Goal: Find specific page/section

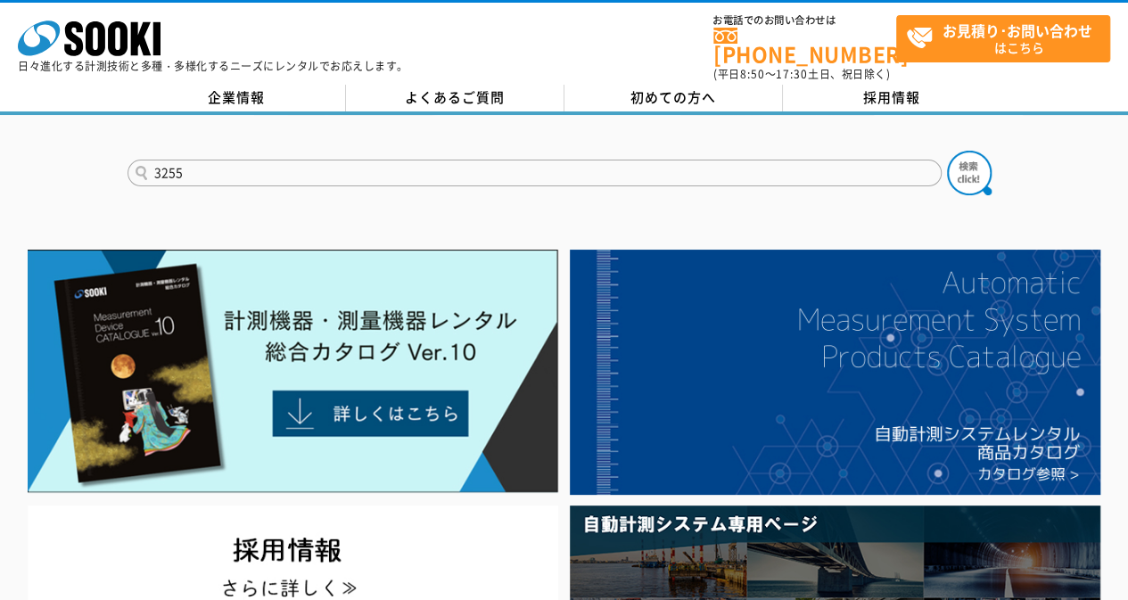
type input "3255"
click at [947, 151] on button at bounding box center [969, 173] width 45 height 45
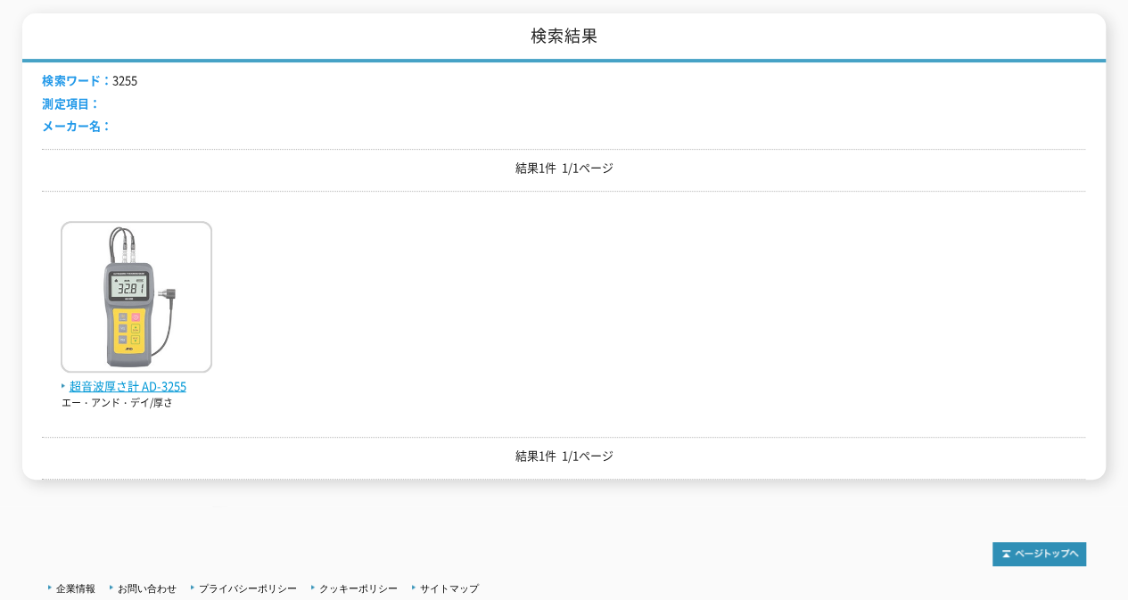
click at [177, 377] on span "超音波厚さ計 AD-3255" at bounding box center [137, 386] width 152 height 19
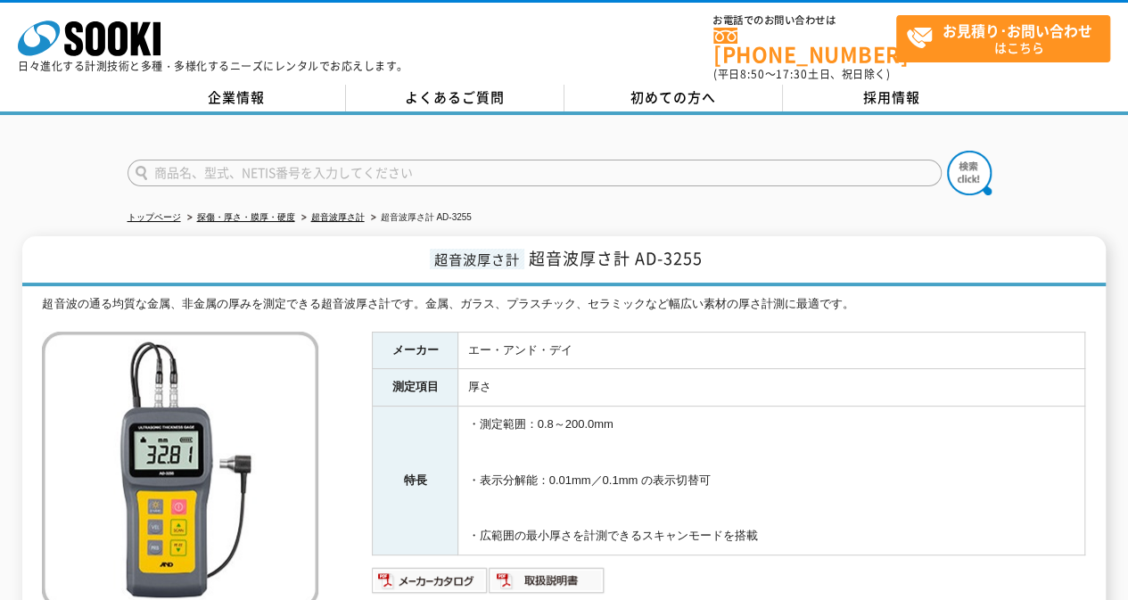
click at [381, 164] on input "text" at bounding box center [534, 173] width 814 height 27
type input "DM5"
click at [970, 160] on img at bounding box center [969, 173] width 45 height 45
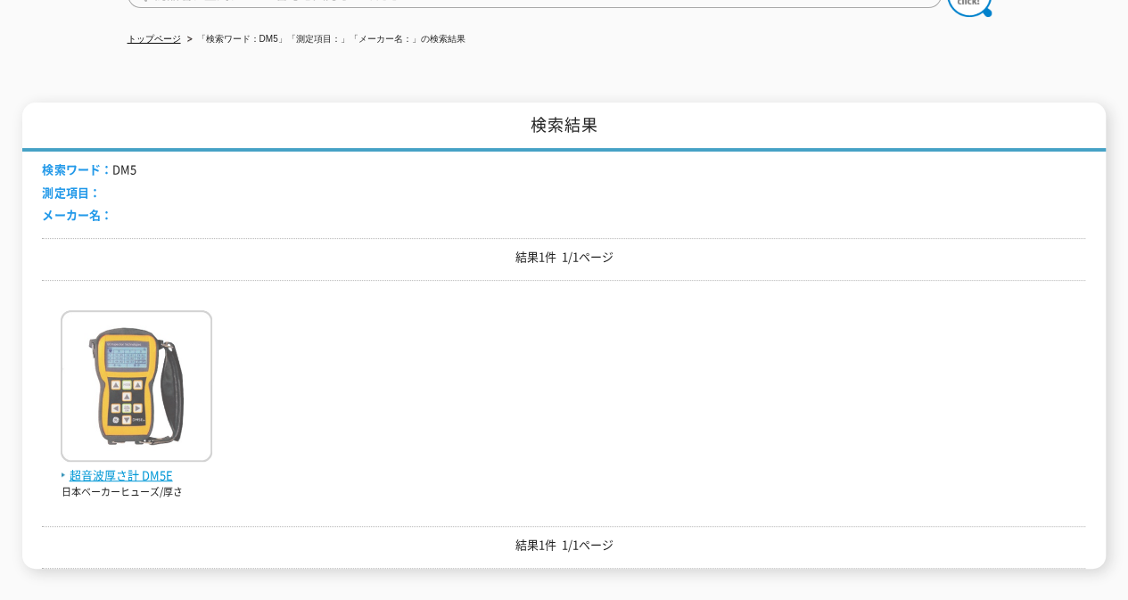
click at [121, 441] on img at bounding box center [137, 388] width 152 height 156
